Goal: Transaction & Acquisition: Purchase product/service

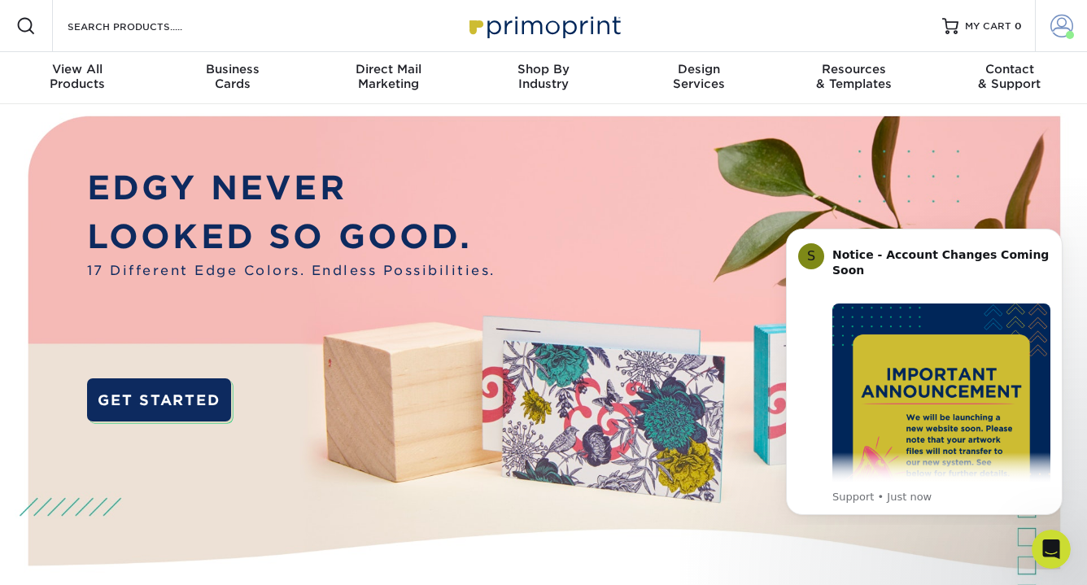
click at [1063, 25] on span at bounding box center [1061, 26] width 23 height 23
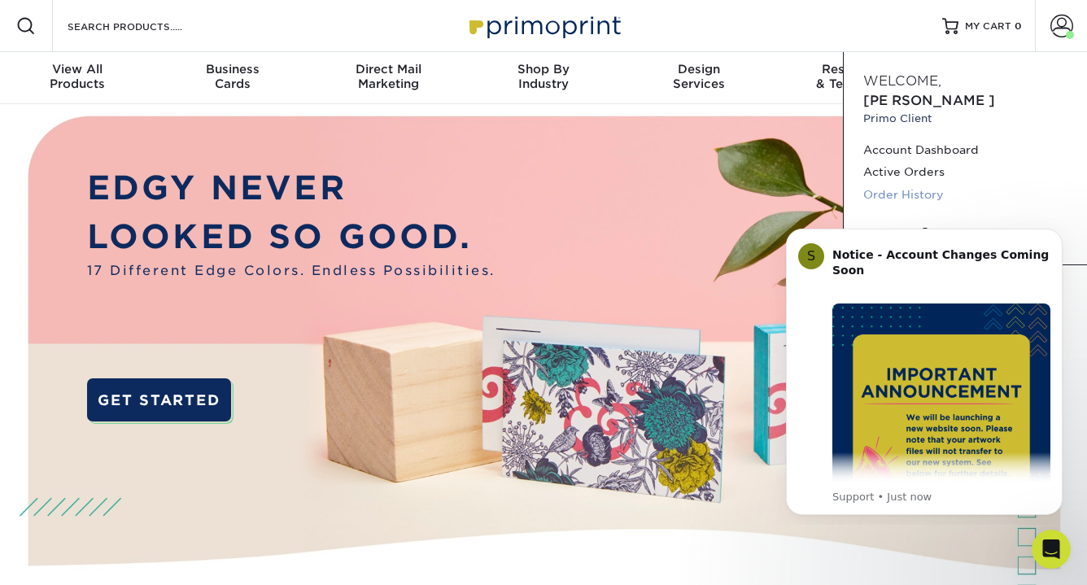
click at [912, 184] on link "Order History" at bounding box center [965, 195] width 204 height 22
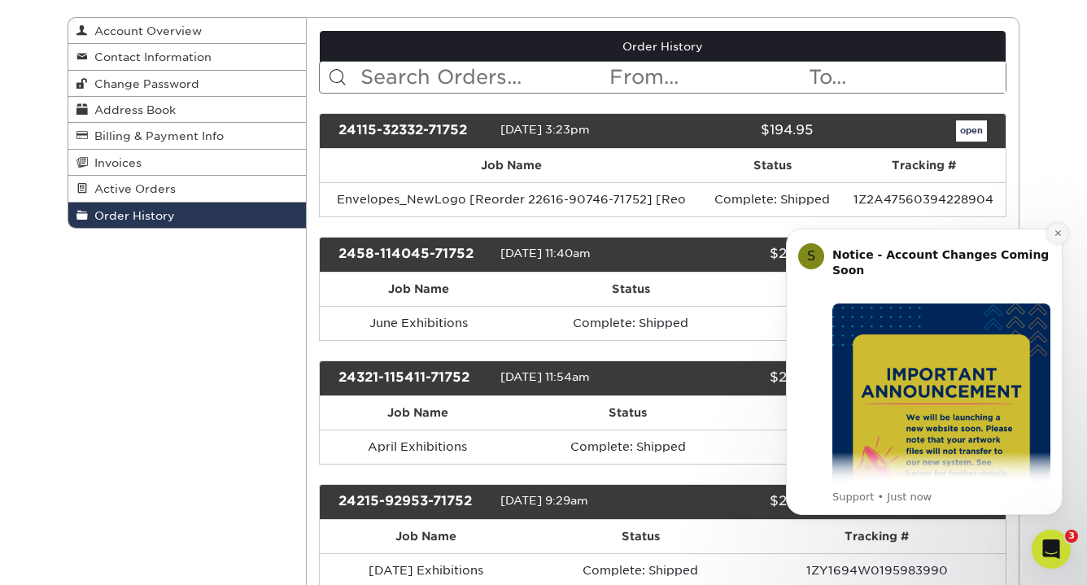
click at [1051, 234] on button "Dismiss notification" at bounding box center [1057, 233] width 21 height 21
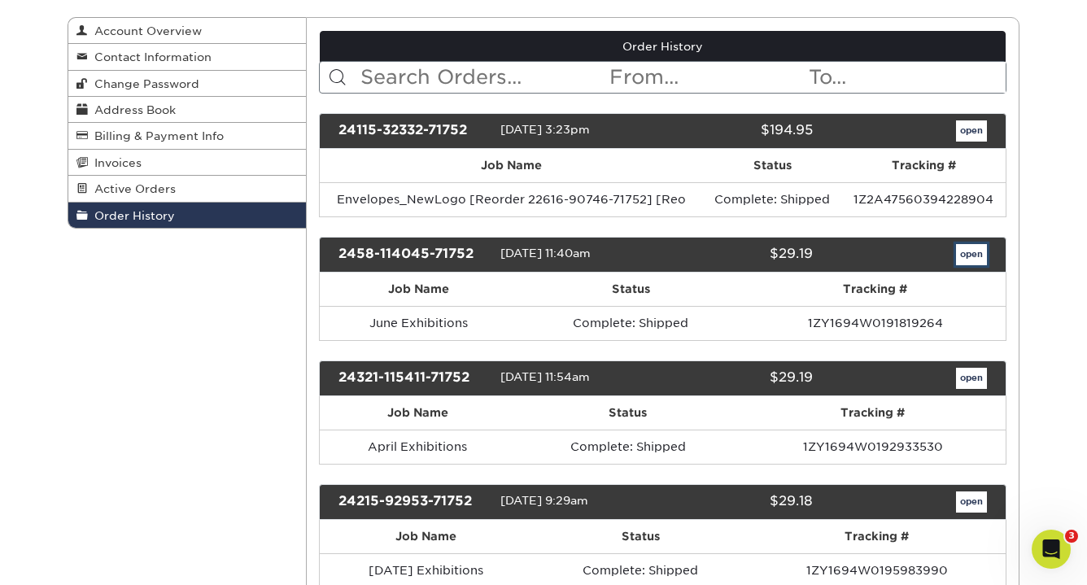
click at [972, 255] on link "open" at bounding box center [971, 254] width 31 height 21
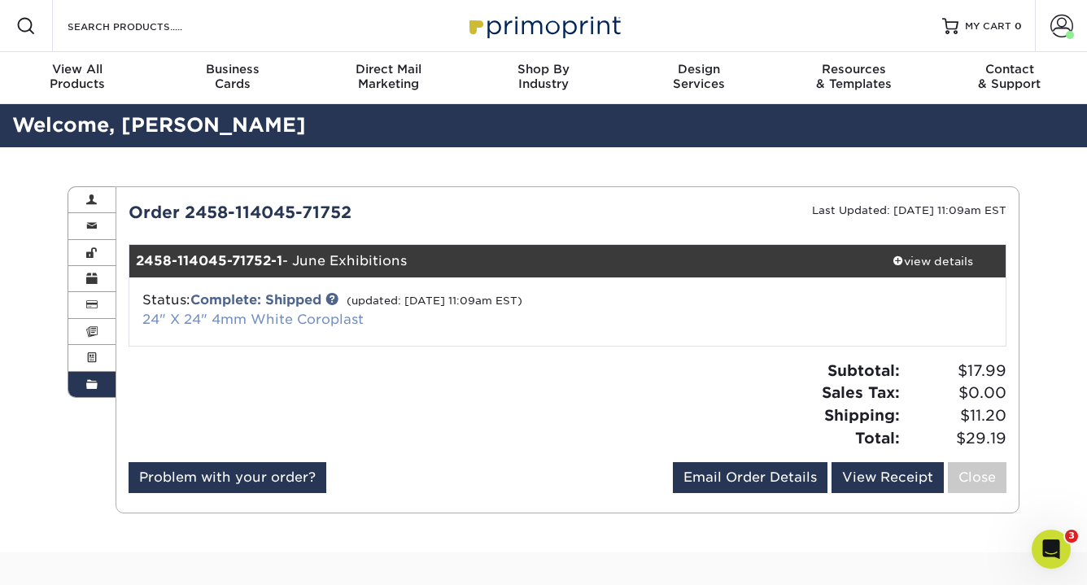
click at [277, 324] on link "24" X 24" 4mm White Coroplast" at bounding box center [252, 319] width 221 height 15
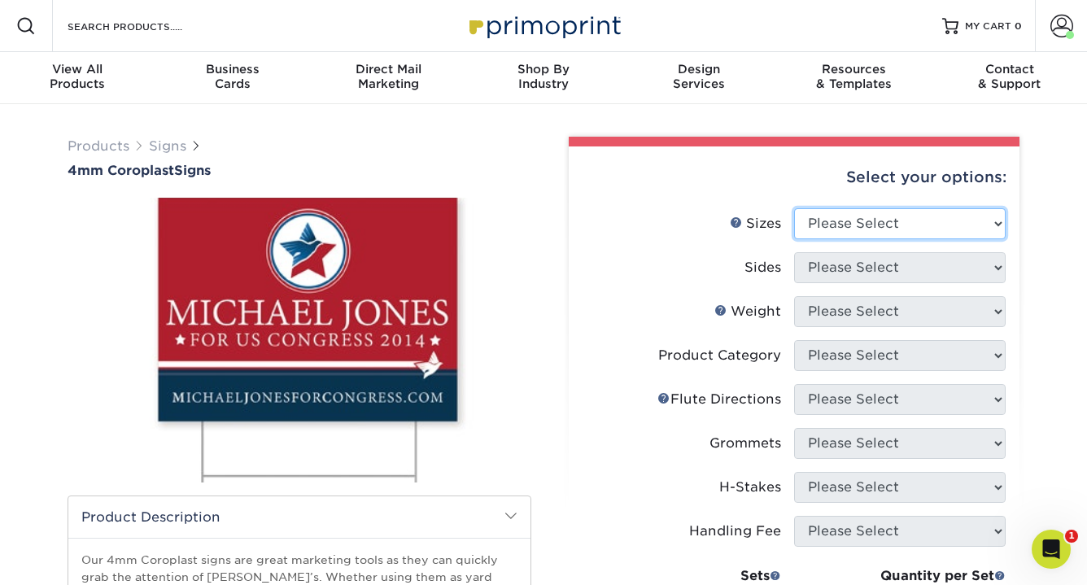
click at [924, 226] on select "Please Select 12" x 18" 18" x 24" 24" x 24" 24" x 36"" at bounding box center [900, 223] width 212 height 31
click at [794, 208] on select "Please Select 12" x 18" 18" x 24" 24" x 24" 24" x 36"" at bounding box center [900, 223] width 212 height 31
click at [924, 225] on select "Please Select 12" x 18" 18" x 24" 24" x 24" 24" x 36"" at bounding box center [900, 223] width 212 height 31
select select "24.00x36.00"
click at [794, 208] on select "Please Select 12" x 18" 18" x 24" 24" x 24" 24" x 36"" at bounding box center [900, 223] width 212 height 31
